Goal: Find specific page/section: Find specific page/section

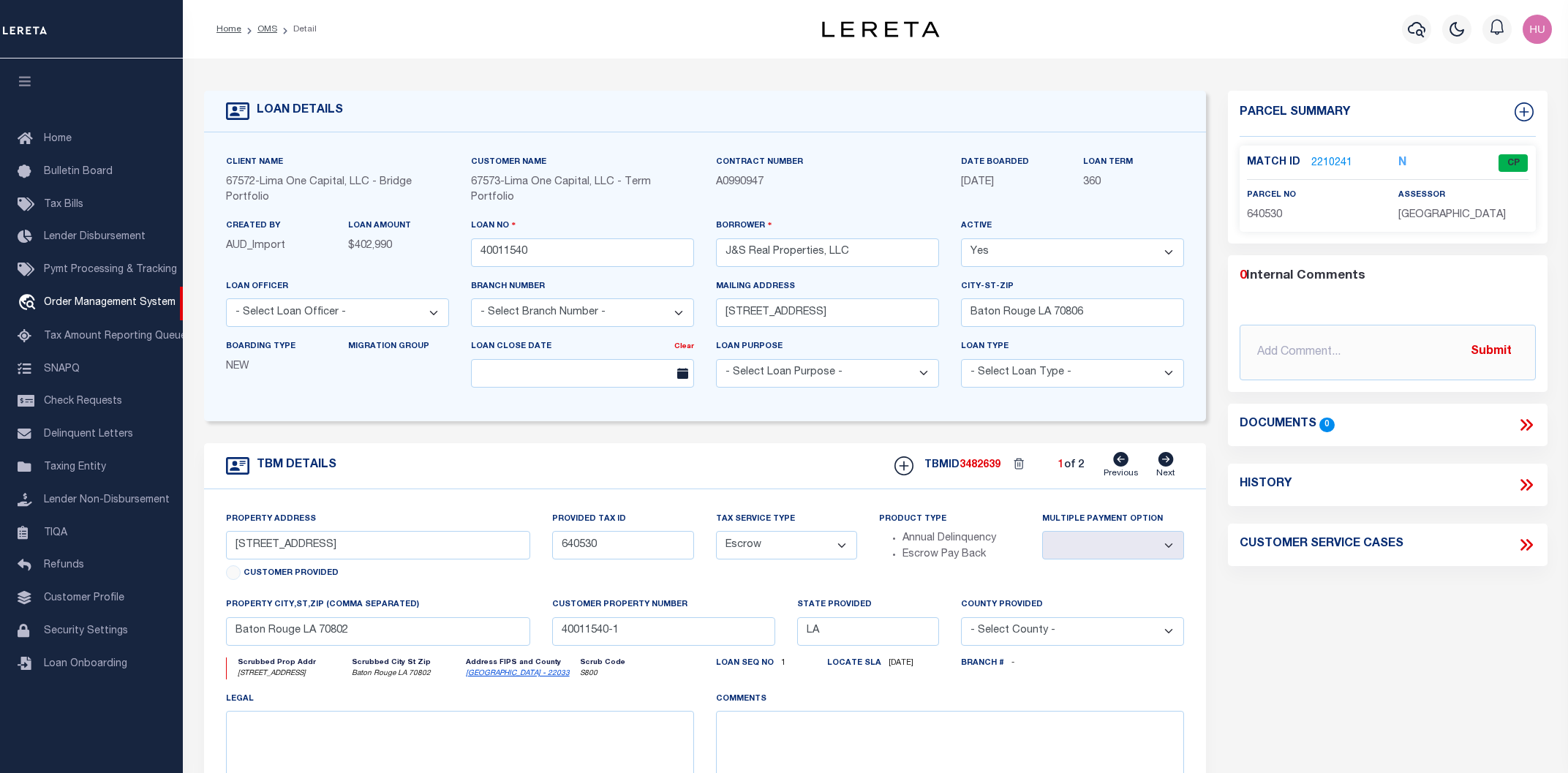
select select "Escrow"
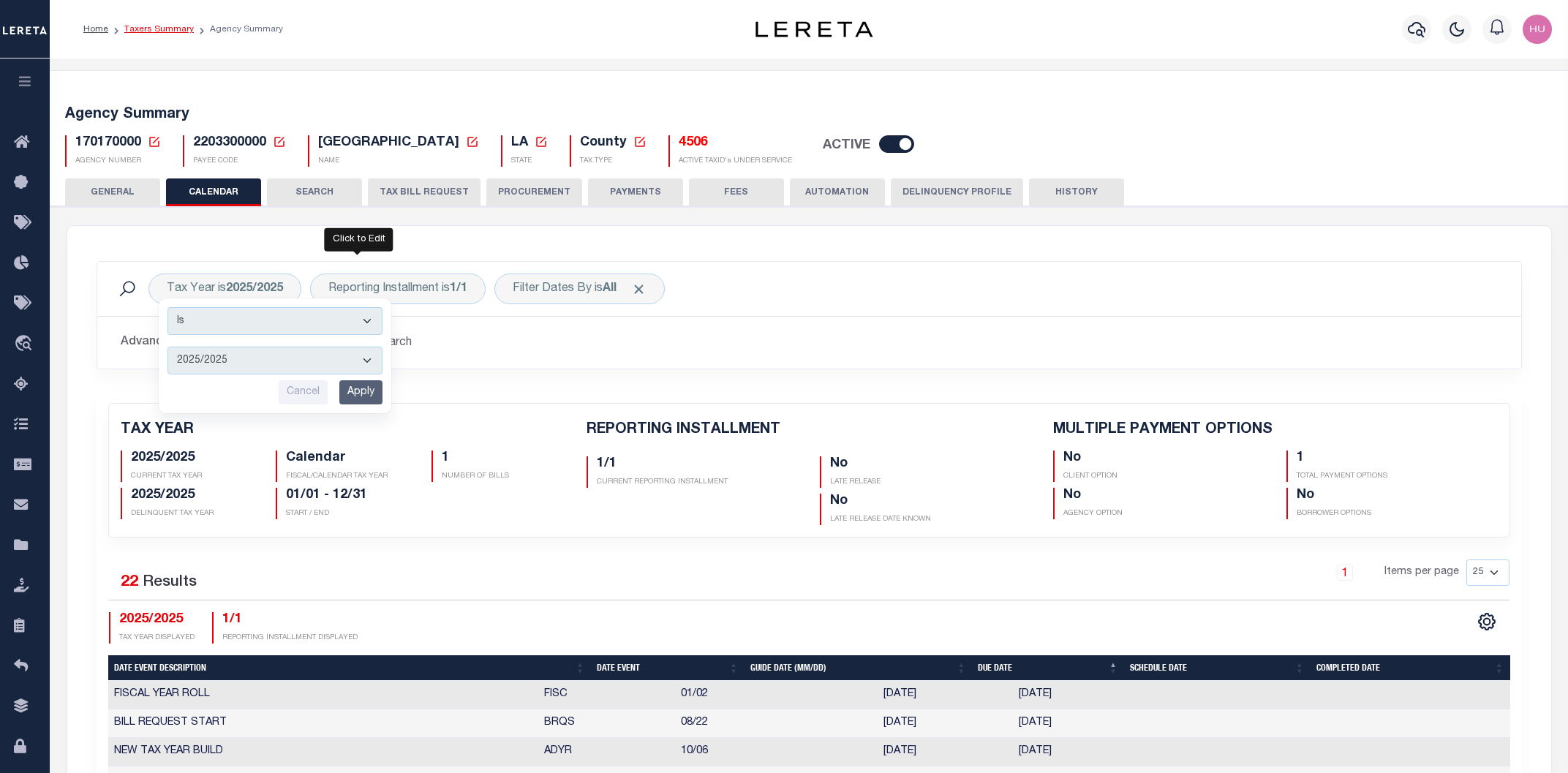
click at [138, 29] on link "Taxers Summary" at bounding box center [159, 29] width 69 height 9
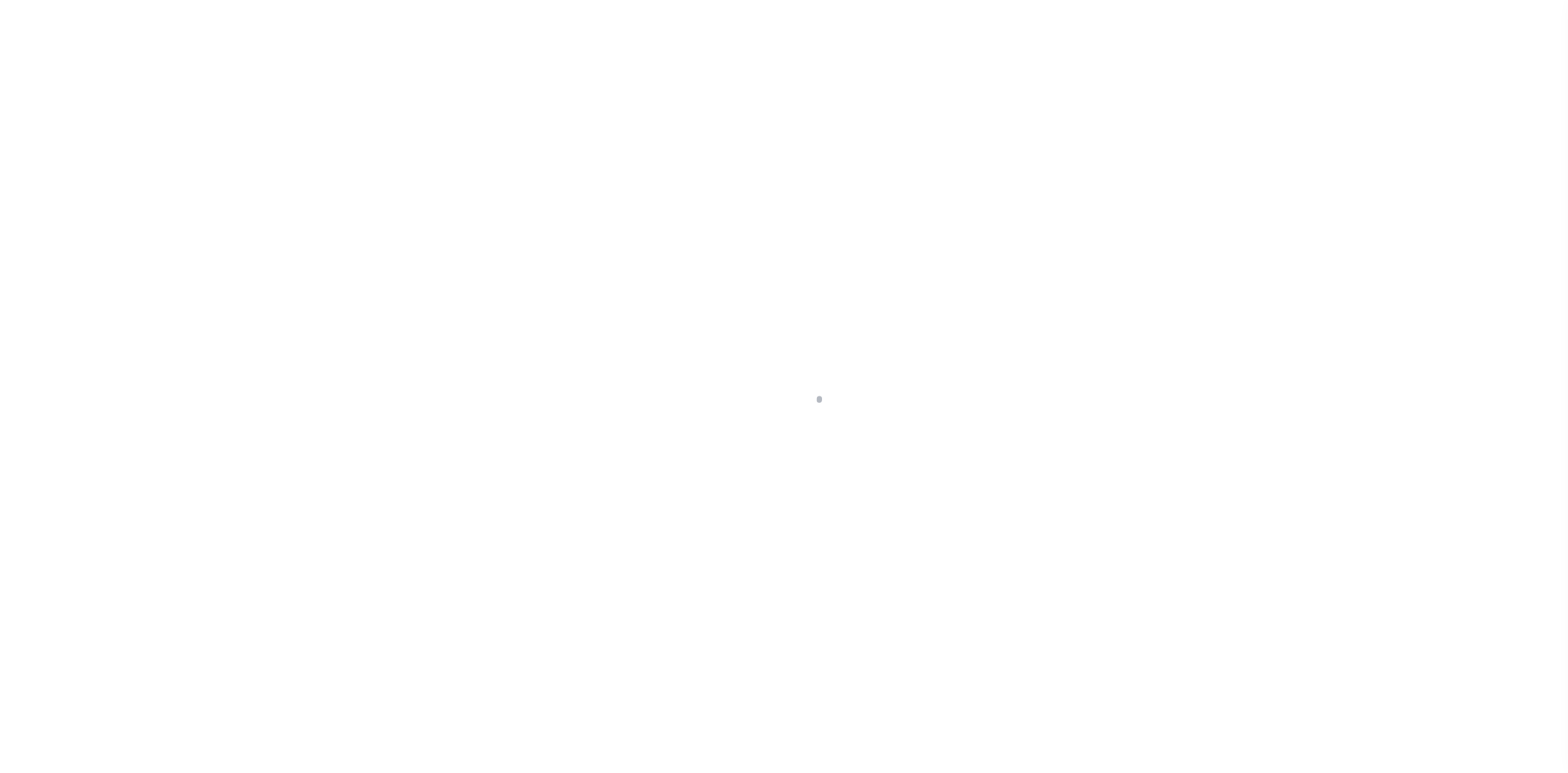
select select
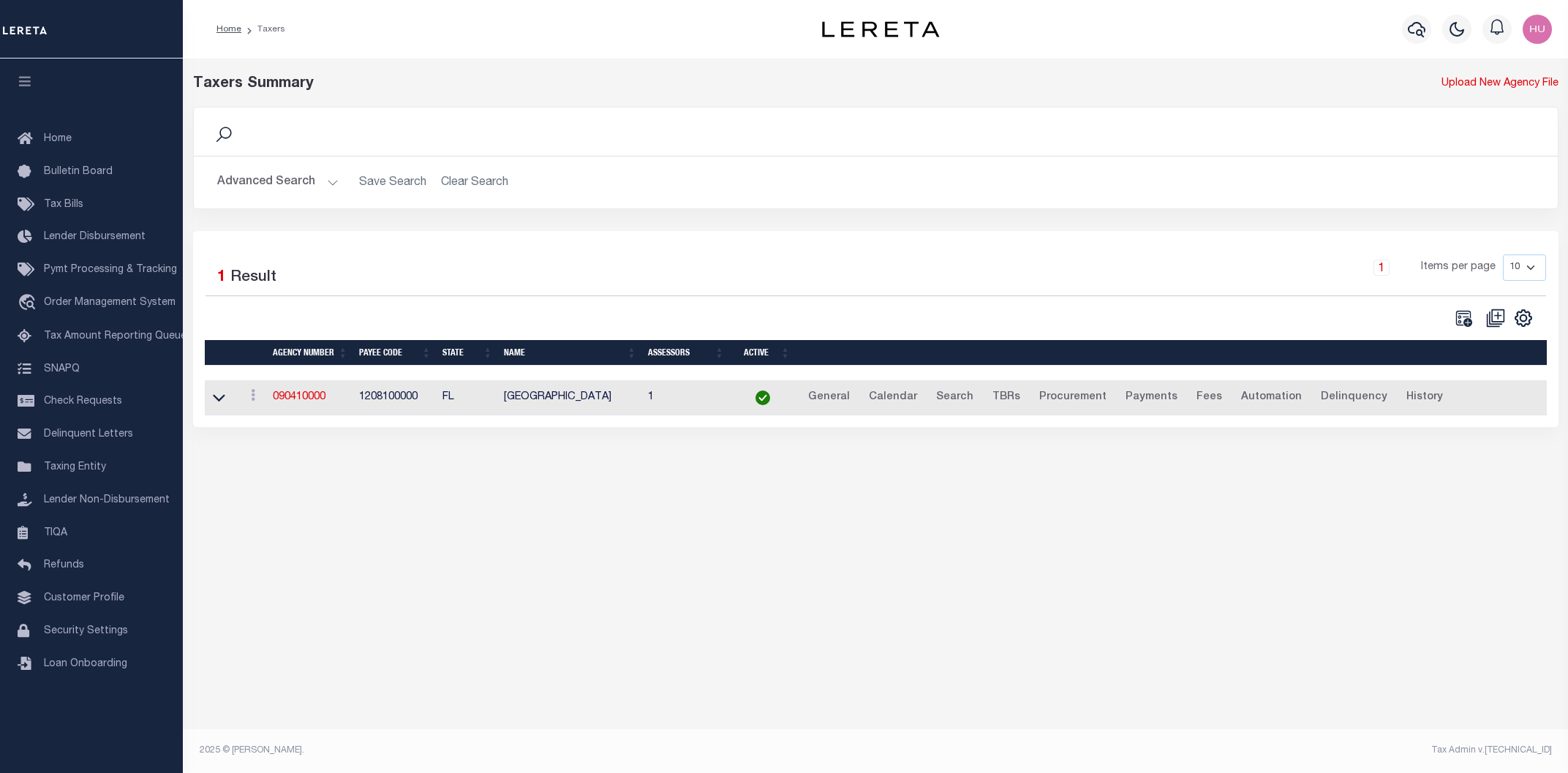
click at [272, 183] on button "Advanced Search" at bounding box center [277, 182] width 121 height 29
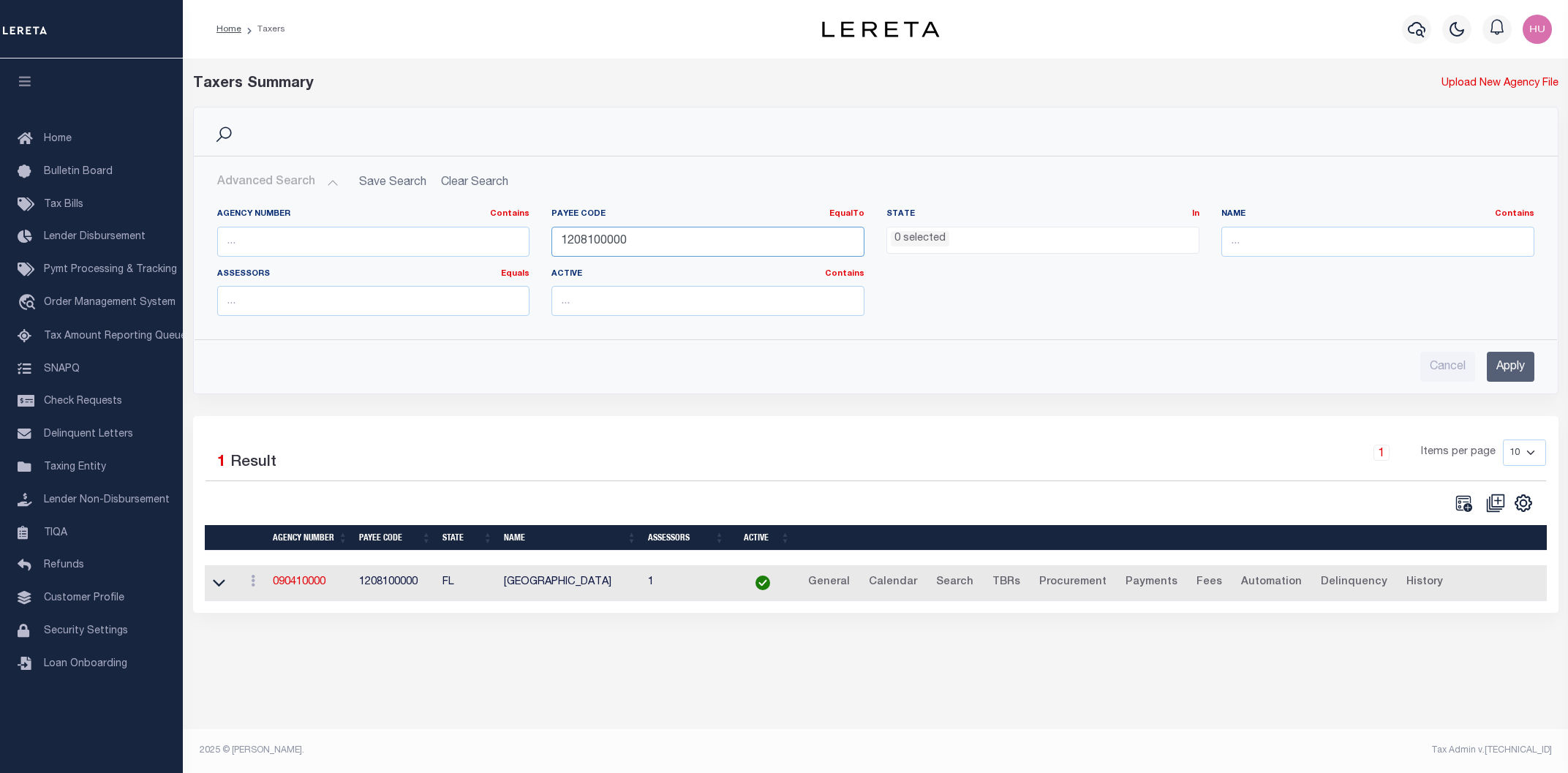
click at [582, 242] on input "1208100000" at bounding box center [708, 242] width 313 height 30
paste input "4820"
type input "4820100000"
click at [1507, 369] on input "Apply" at bounding box center [1511, 367] width 47 height 30
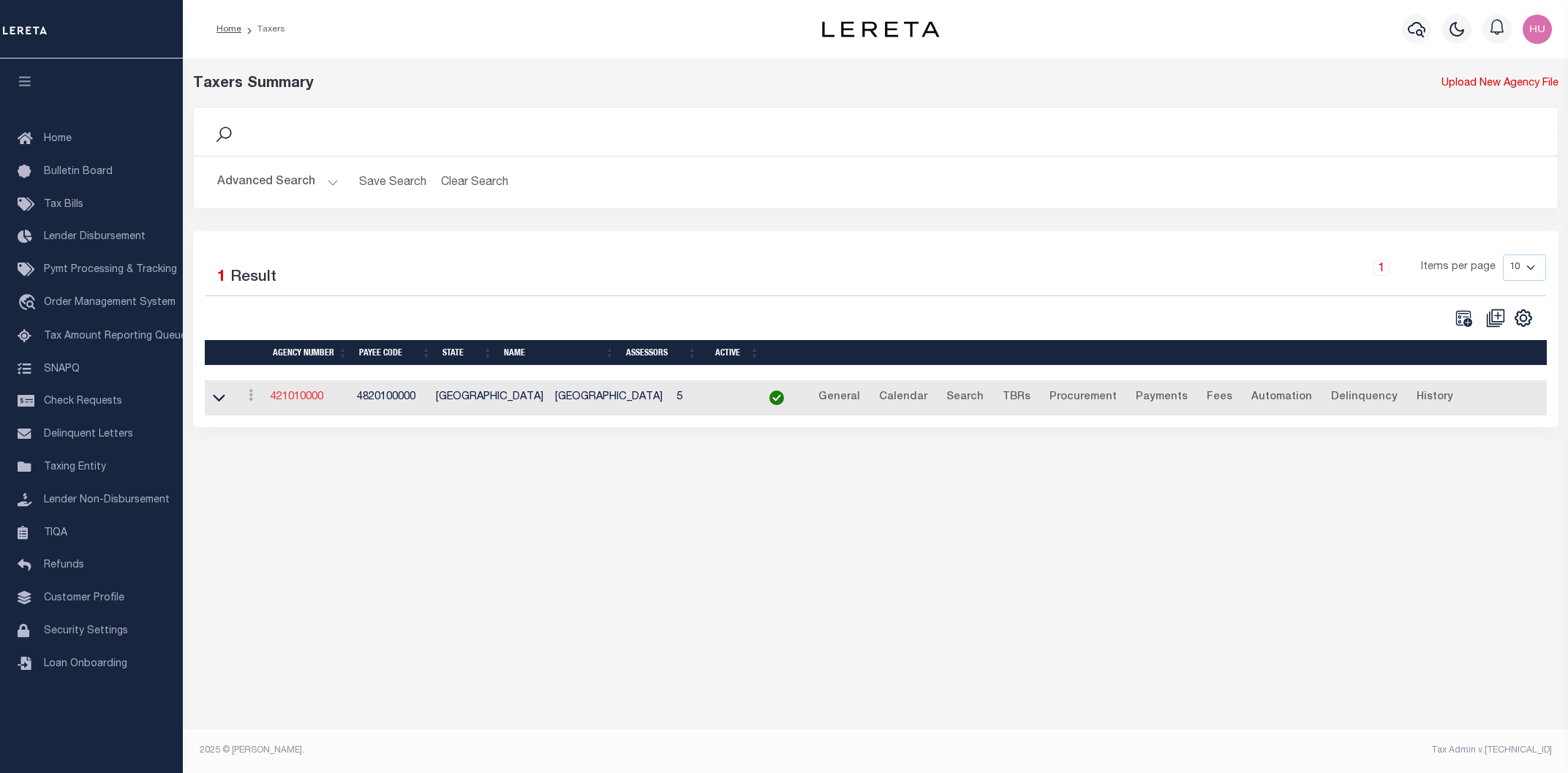
click at [298, 400] on link "421010000" at bounding box center [297, 397] width 53 height 11
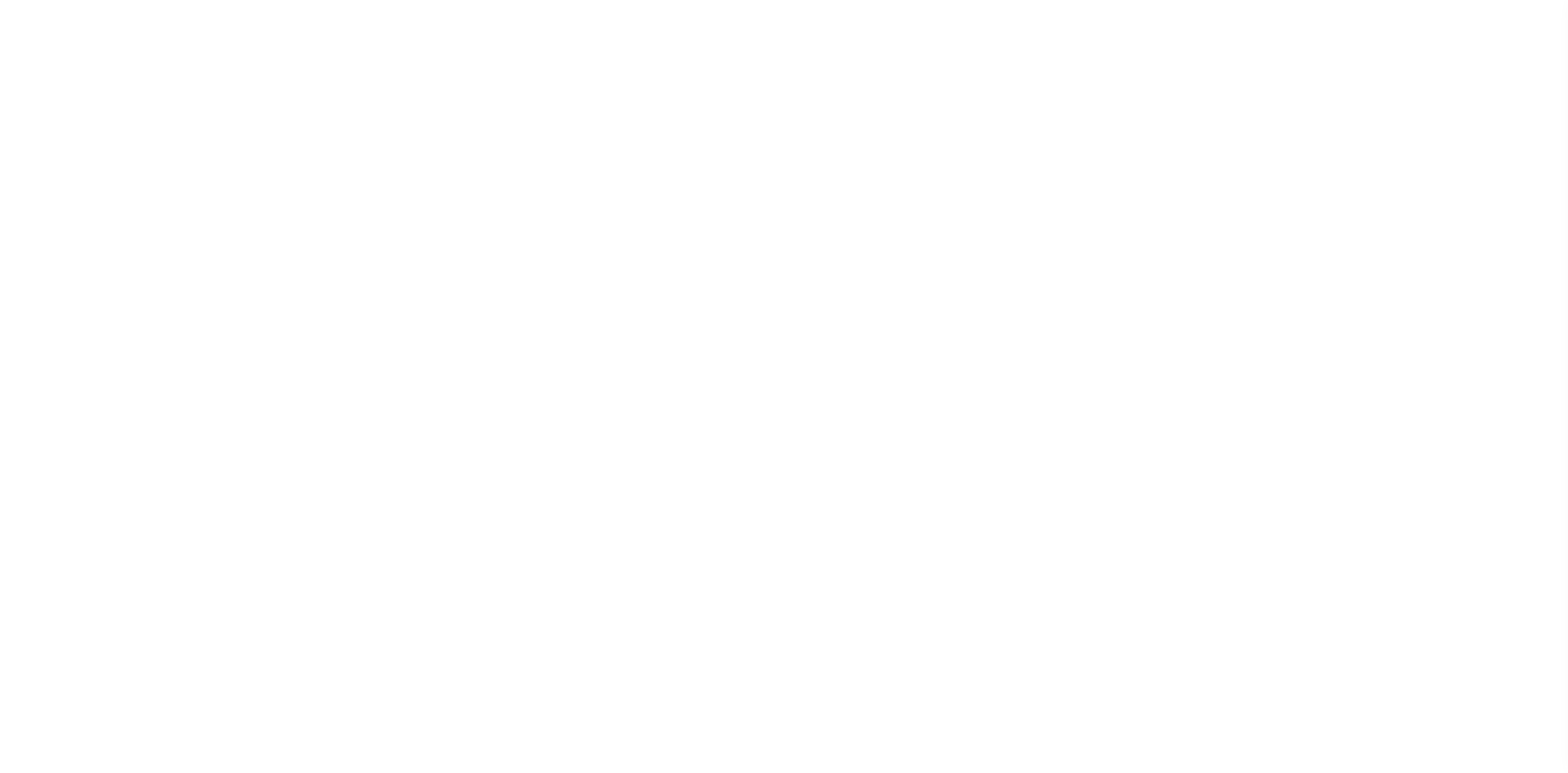
select select
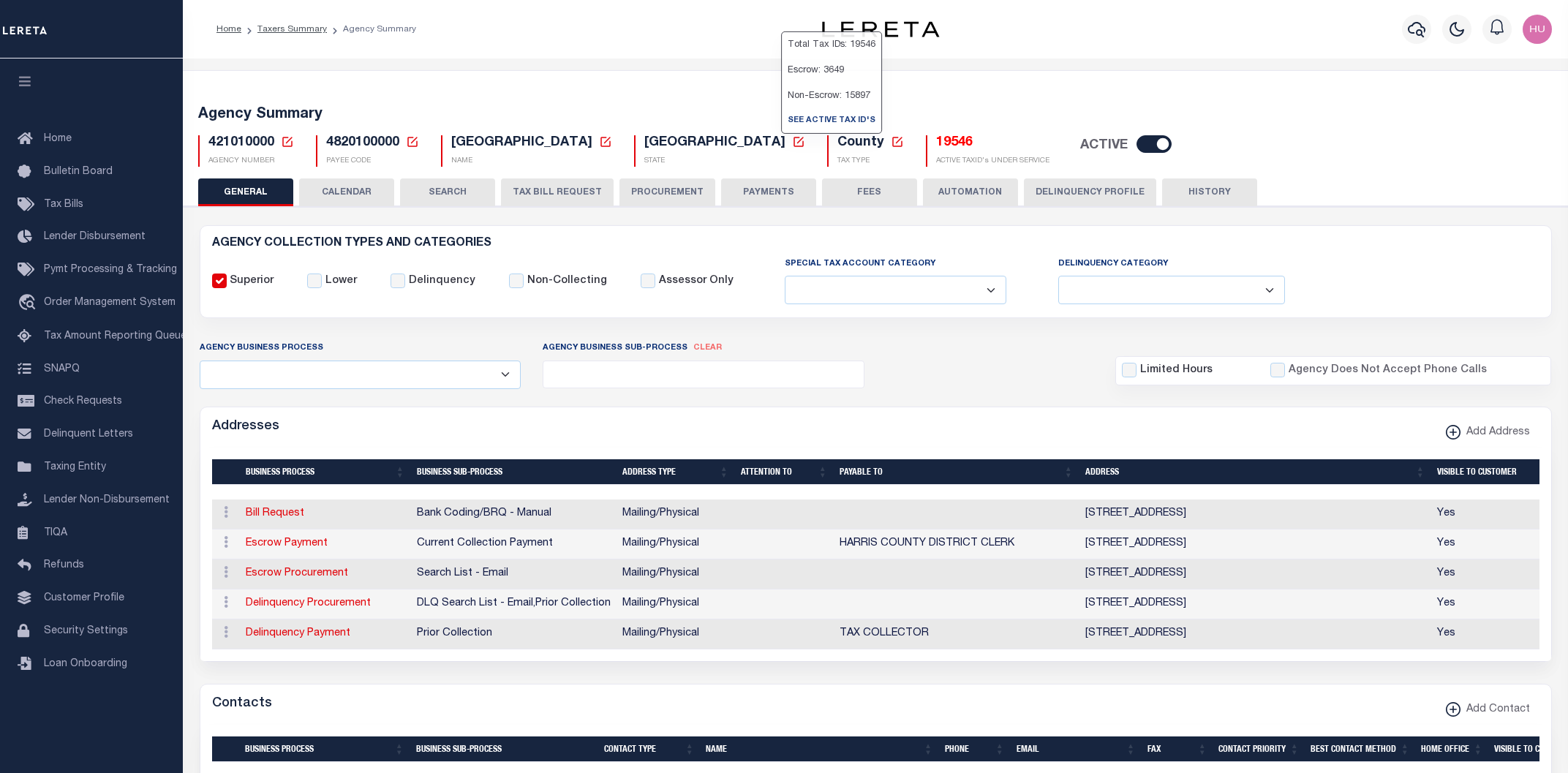
click at [937, 141] on h5 "19546" at bounding box center [993, 143] width 113 height 16
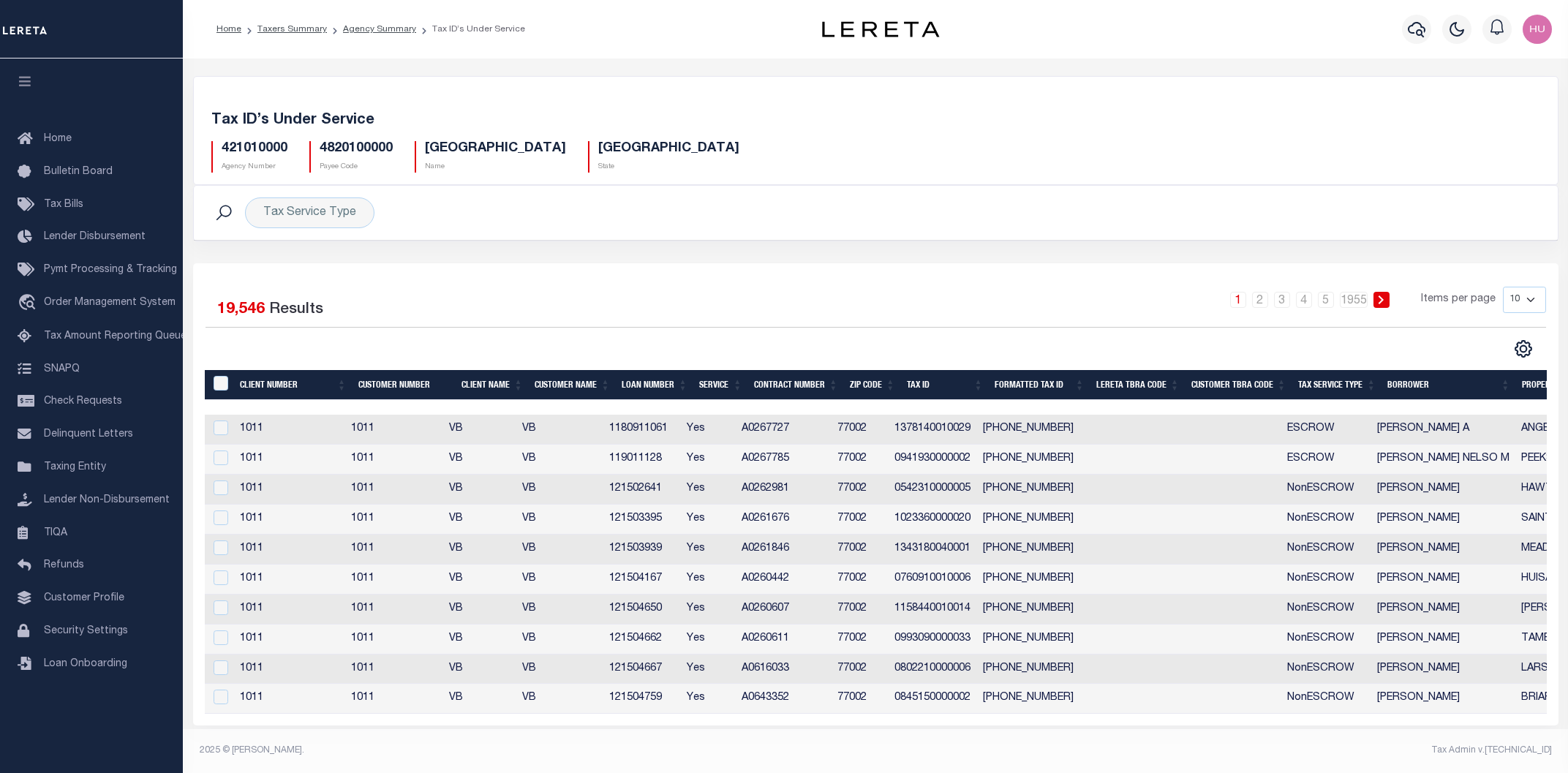
click at [1503, 287] on select "10 25 50 100" at bounding box center [1524, 300] width 43 height 26
select select "100"
click option "100" at bounding box center [0, 0] width 0 height 0
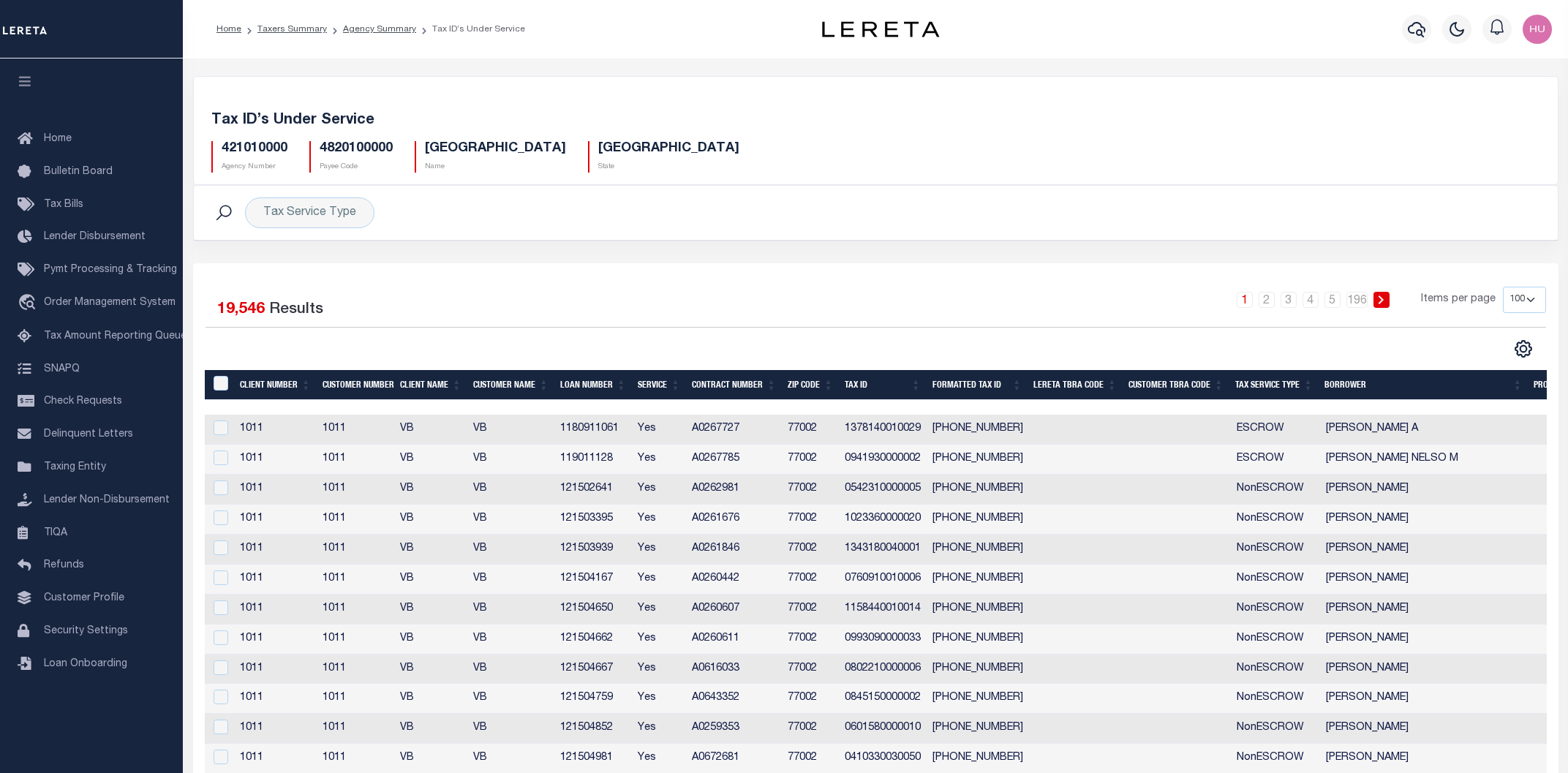
click at [1503, 287] on select "10 25 50 100" at bounding box center [1524, 300] width 43 height 26
click at [370, 29] on link "Agency Summary" at bounding box center [379, 29] width 73 height 9
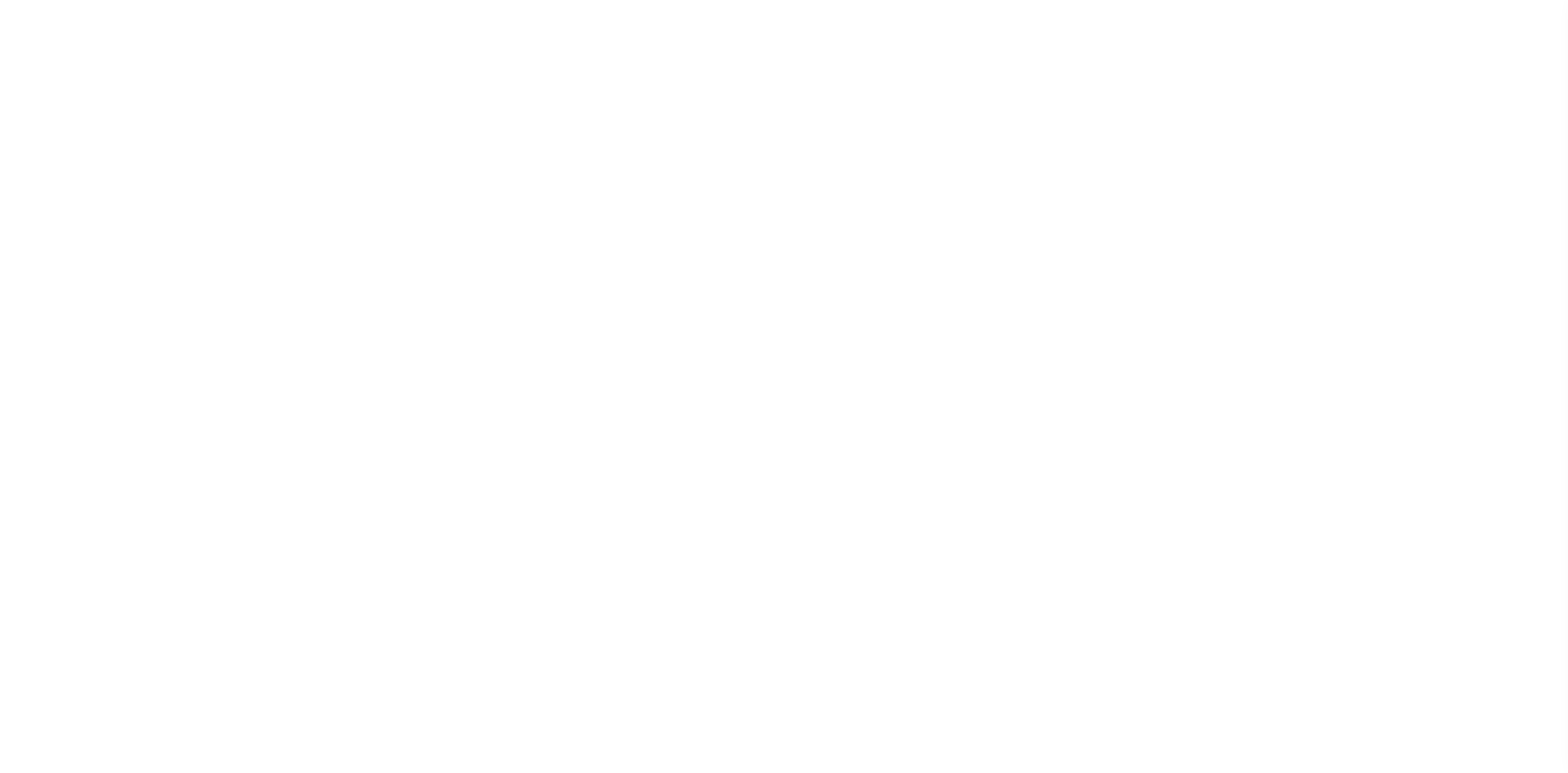
select select
